Goal: Task Accomplishment & Management: Manage account settings

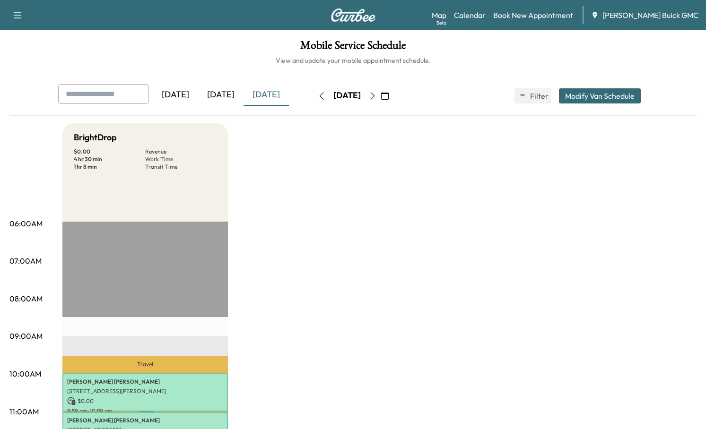
scroll to position [157, 0]
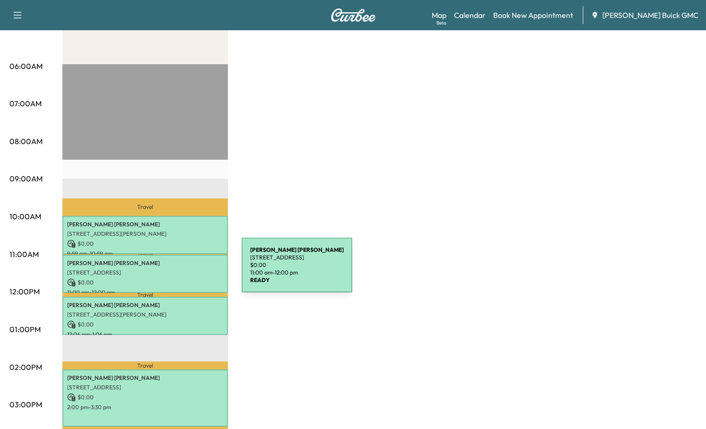
click at [170, 271] on p "[STREET_ADDRESS]" at bounding box center [145, 273] width 156 height 8
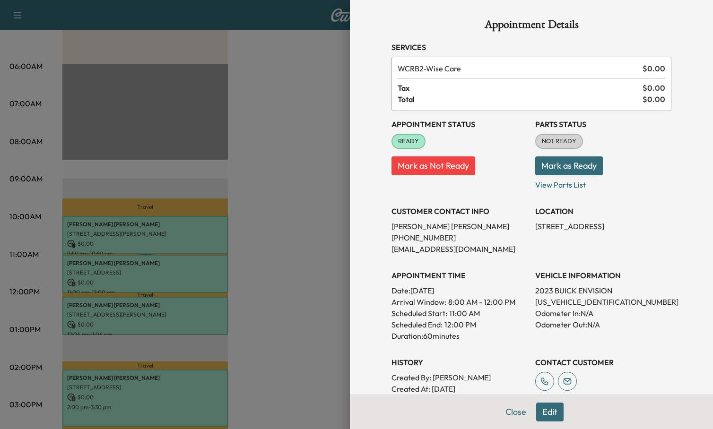
click at [567, 166] on button "Mark as Ready" at bounding box center [569, 165] width 68 height 19
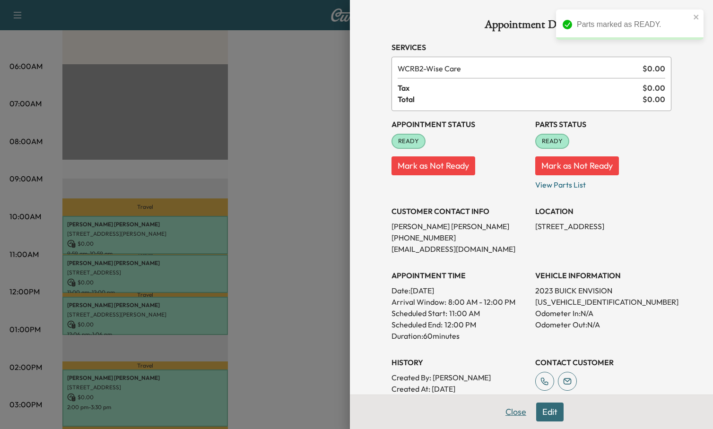
click at [502, 415] on button "Close" at bounding box center [515, 412] width 33 height 19
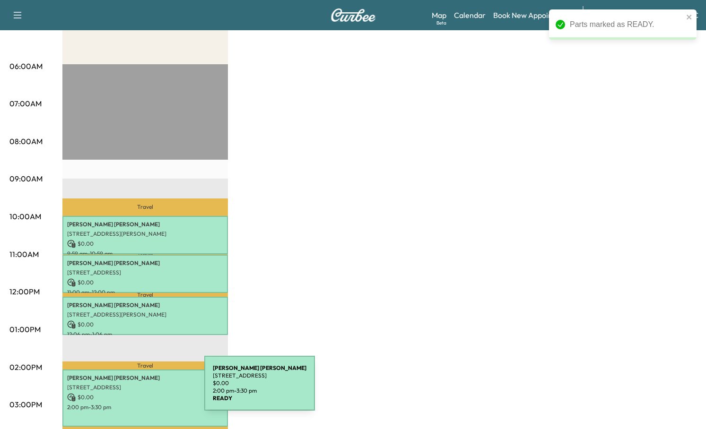
click at [133, 389] on div "[PERSON_NAME] [STREET_ADDRESS] $ 0.00 2:00 pm - 3:30 pm" at bounding box center [144, 398] width 165 height 57
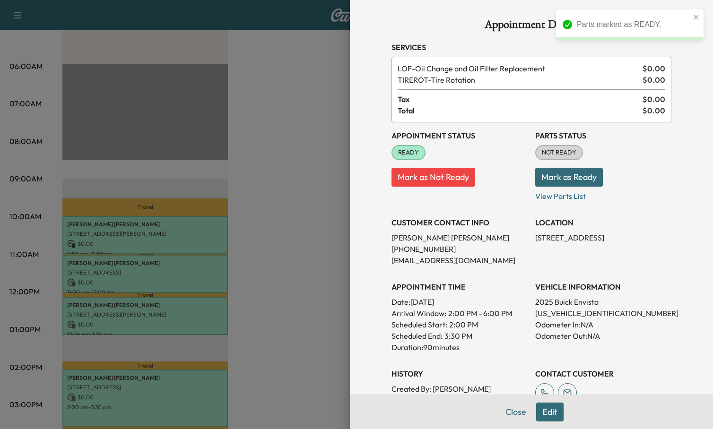
click at [565, 179] on button "Mark as Ready" at bounding box center [569, 177] width 68 height 19
click at [506, 410] on button "Close" at bounding box center [515, 412] width 33 height 19
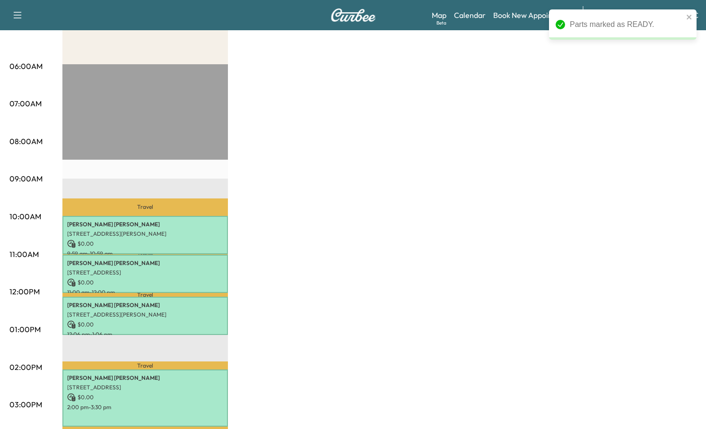
click at [644, 28] on div "Parts marked as READY." at bounding box center [626, 24] width 113 height 11
click at [688, 17] on icon "close" at bounding box center [689, 17] width 5 height 5
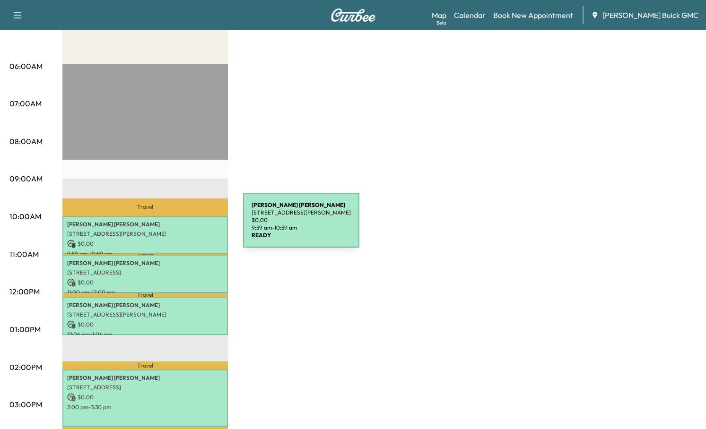
click at [172, 231] on p "[STREET_ADDRESS][PERSON_NAME]" at bounding box center [145, 234] width 156 height 8
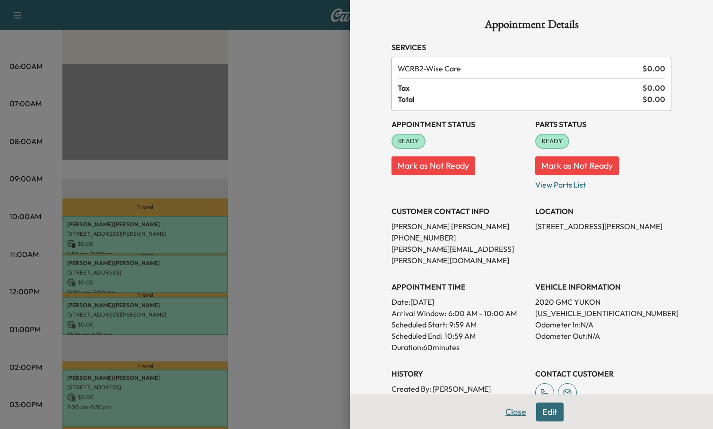
click at [504, 415] on button "Close" at bounding box center [515, 412] width 33 height 19
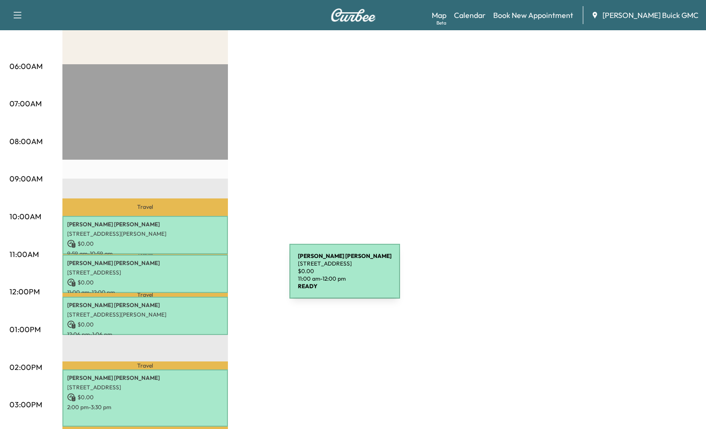
click at [200, 274] on p "[STREET_ADDRESS]" at bounding box center [145, 273] width 156 height 8
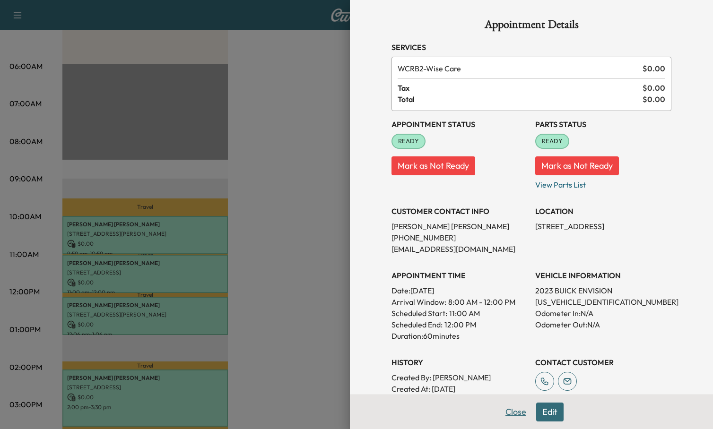
click at [504, 414] on button "Close" at bounding box center [515, 412] width 33 height 19
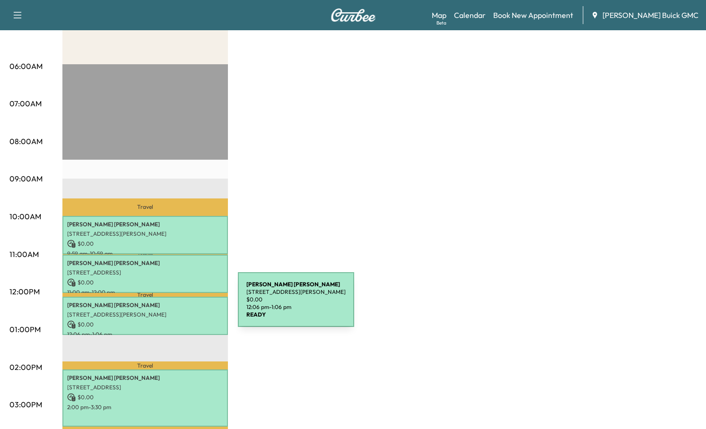
click at [167, 305] on p "[PERSON_NAME]" at bounding box center [145, 306] width 156 height 8
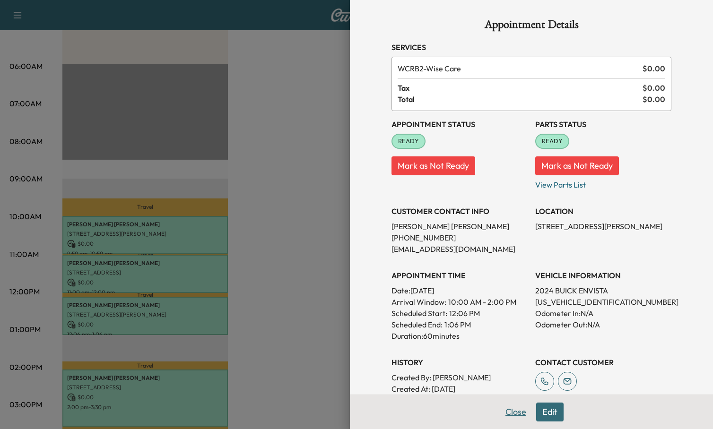
click at [505, 412] on button "Close" at bounding box center [515, 412] width 33 height 19
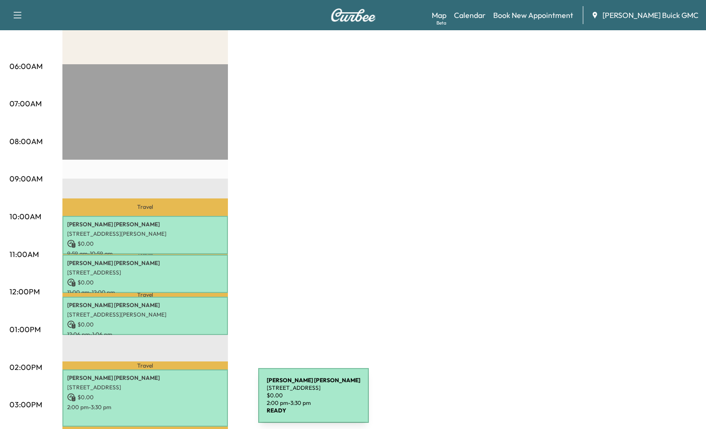
click at [174, 404] on p "2:00 pm - 3:30 pm" at bounding box center [145, 408] width 156 height 8
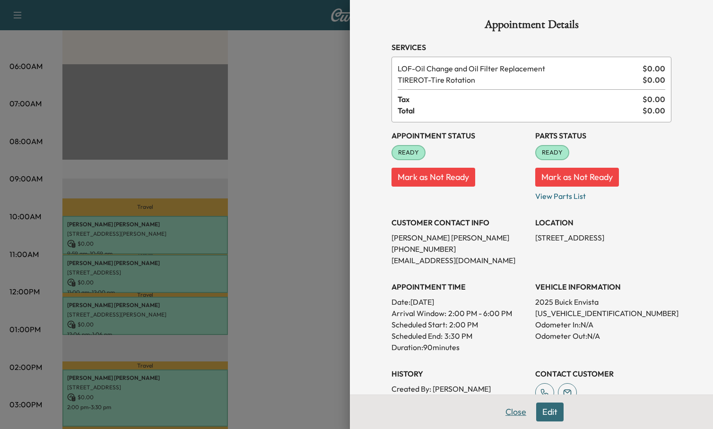
click at [503, 412] on button "Close" at bounding box center [515, 412] width 33 height 19
